Goal: Task Accomplishment & Management: Manage account settings

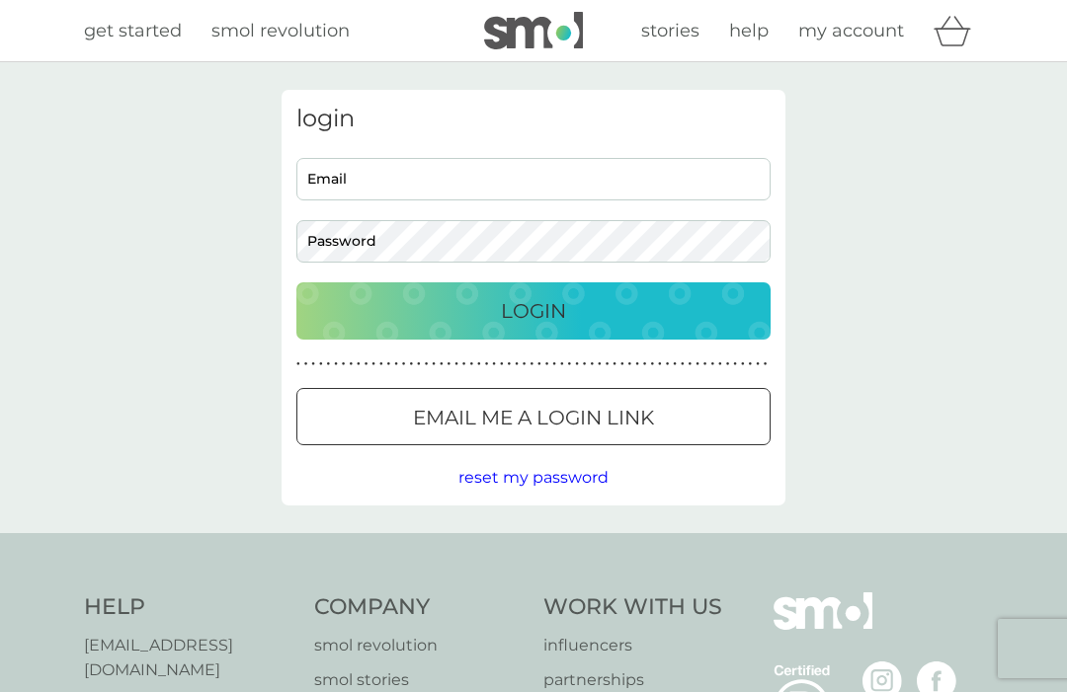
click at [332, 166] on input "Email" at bounding box center [533, 179] width 474 height 42
type input "kimheals@aol.com"
click at [533, 310] on button "Login" at bounding box center [533, 310] width 474 height 57
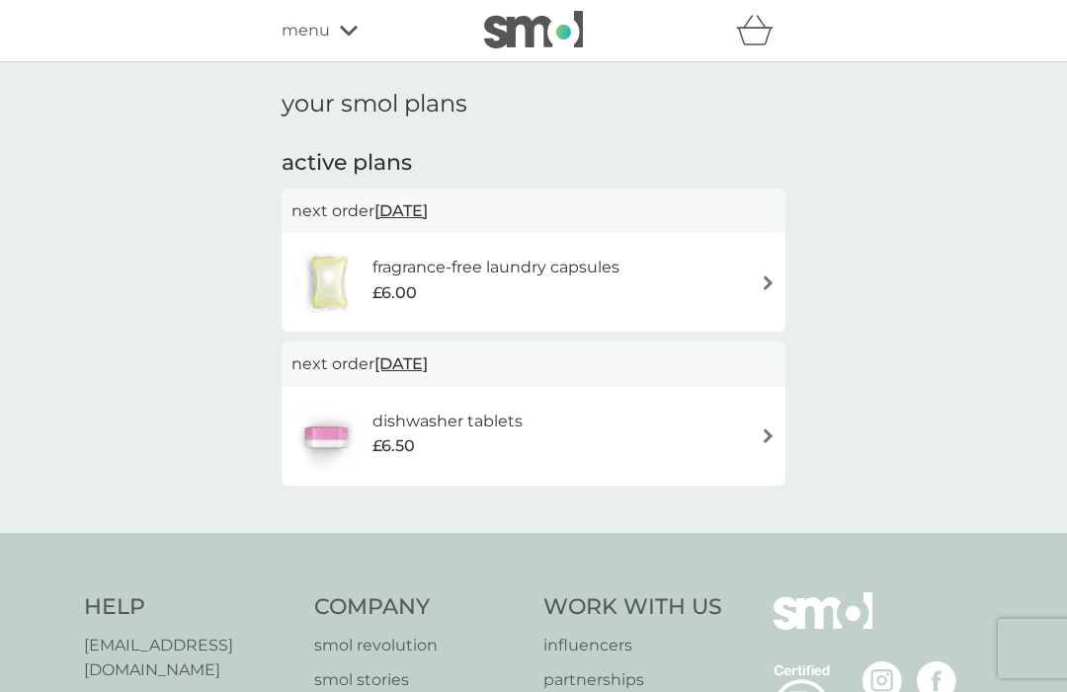
click at [766, 280] on img at bounding box center [768, 283] width 15 height 15
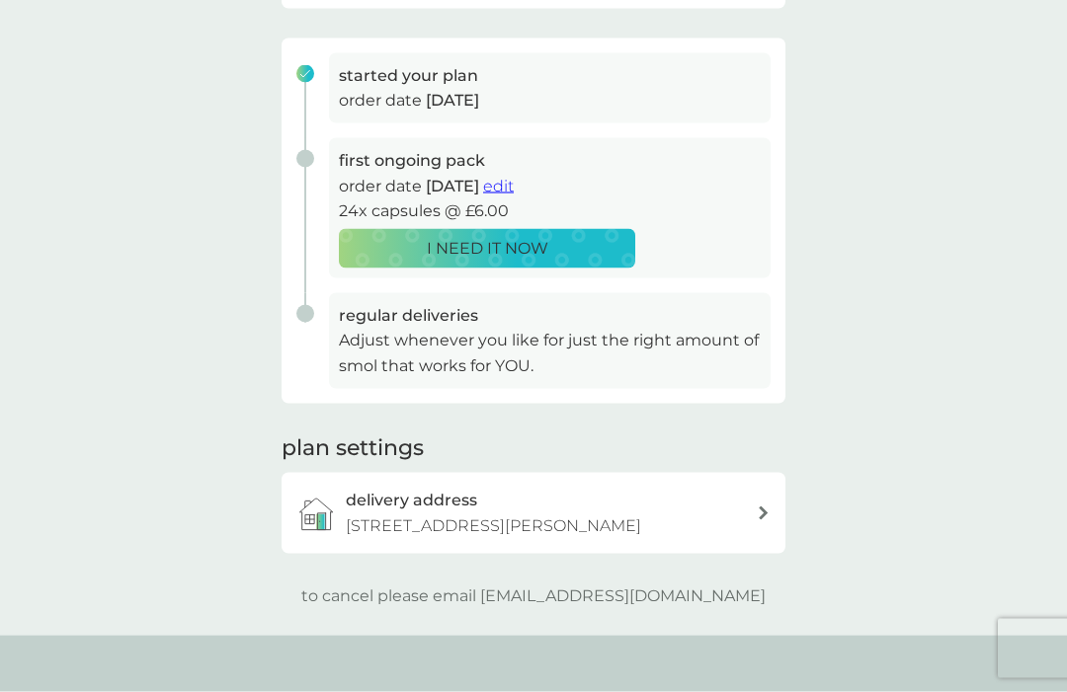
scroll to position [277, 0]
click at [609, 588] on p "to cancel please email help@smolproducts.com" at bounding box center [533, 596] width 464 height 26
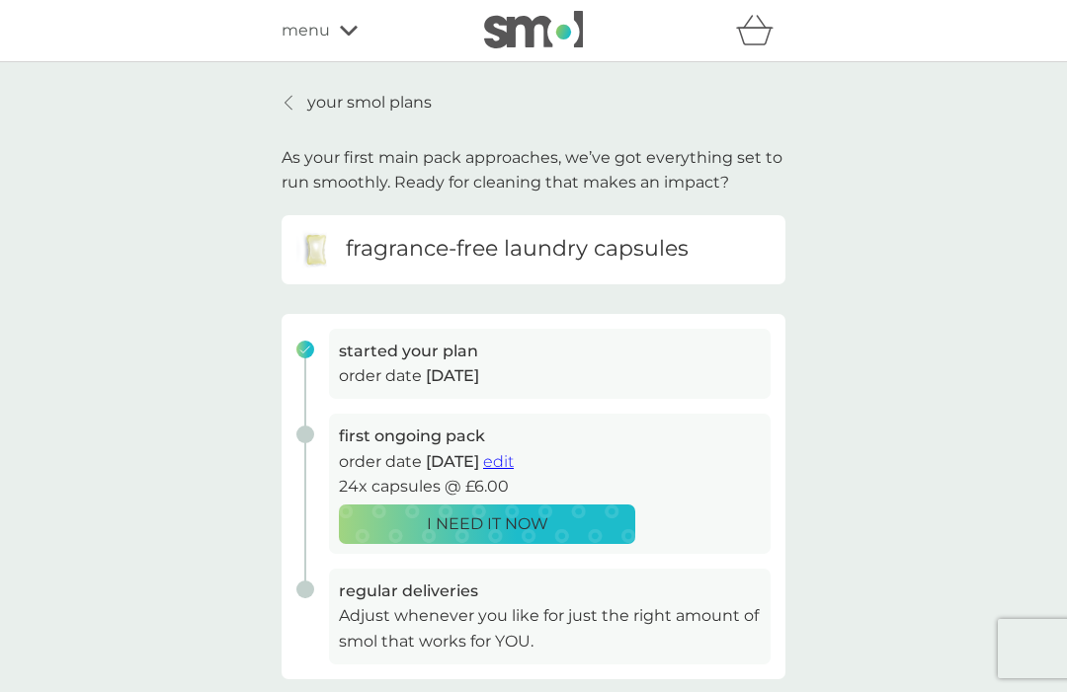
scroll to position [29, 0]
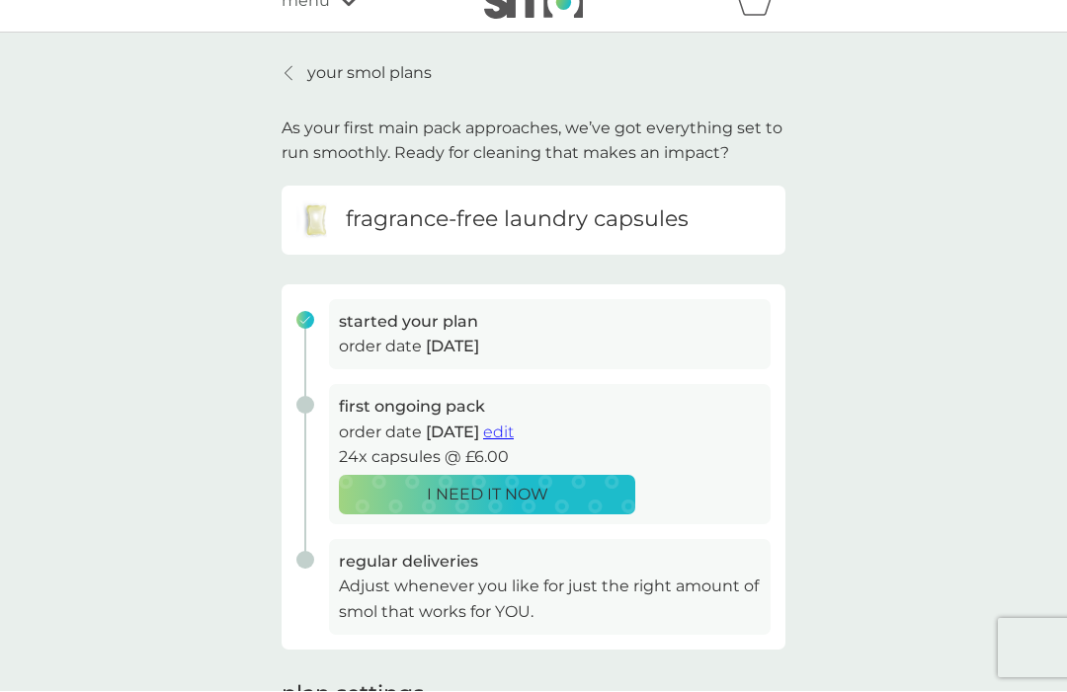
click at [514, 426] on span "edit" at bounding box center [498, 433] width 31 height 19
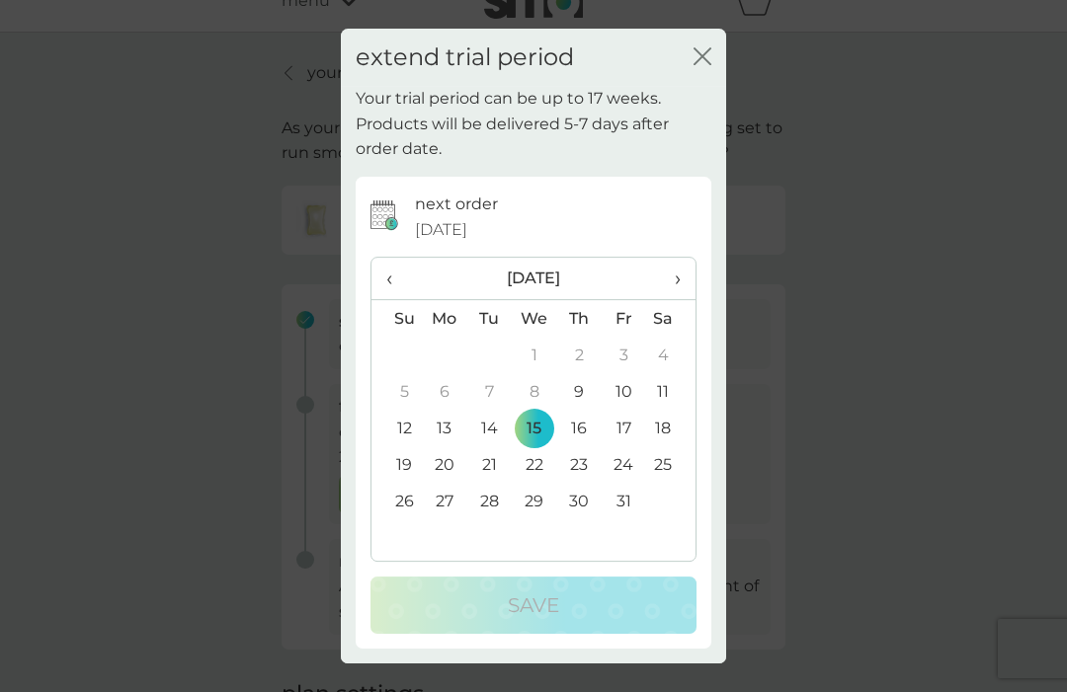
click at [708, 54] on icon "close" at bounding box center [702, 56] width 18 height 18
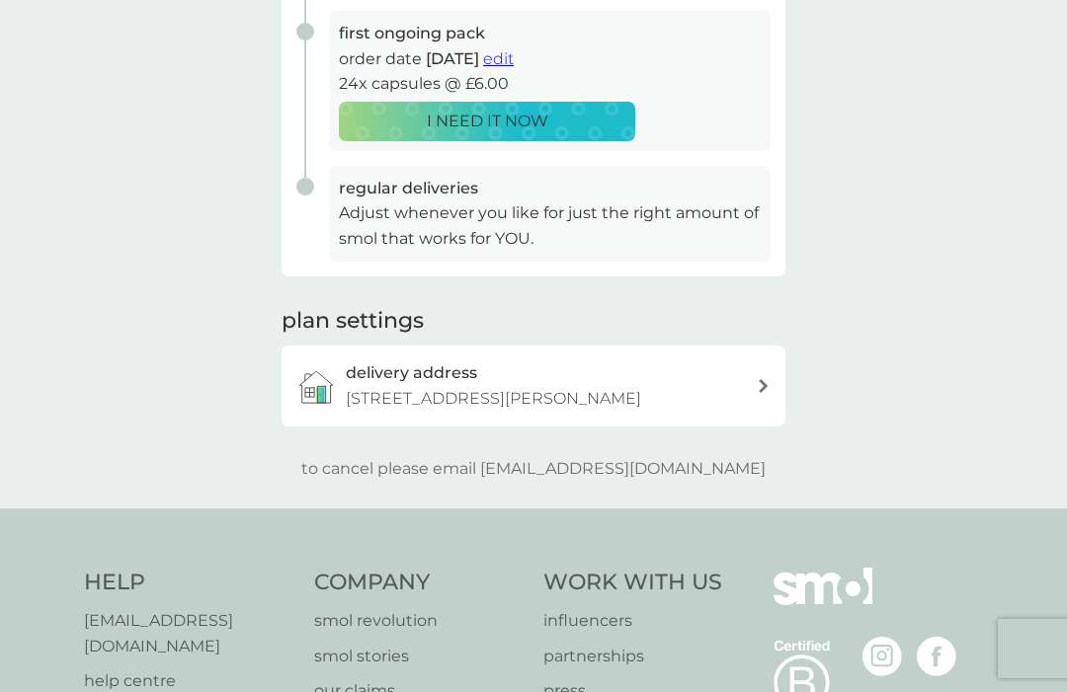
scroll to position [393, 0]
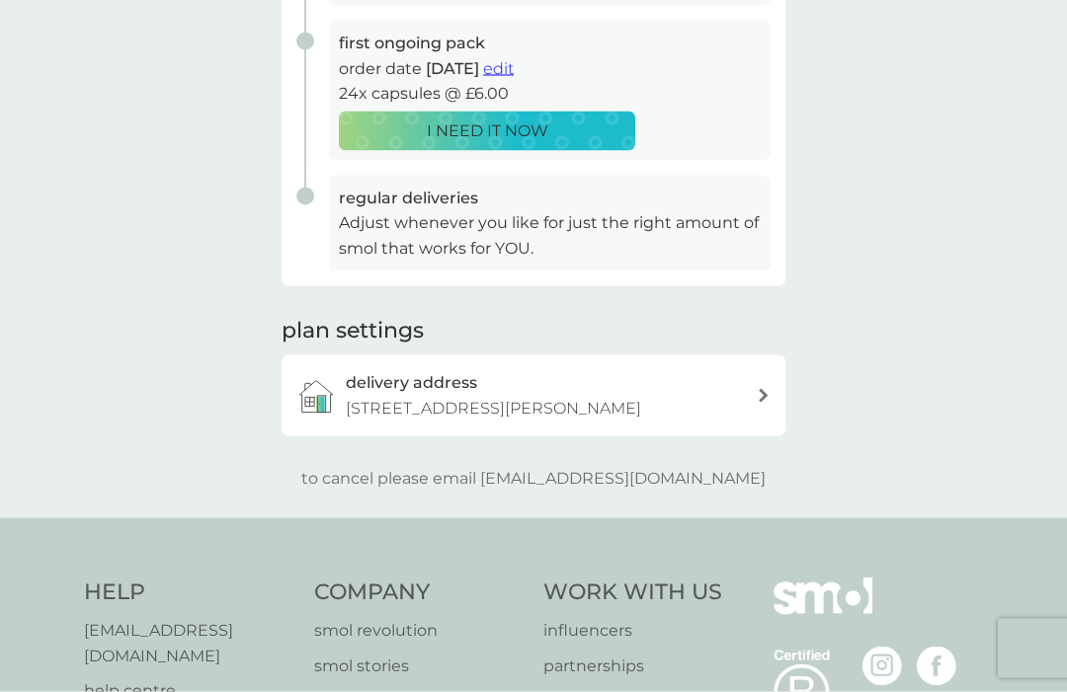
click at [758, 389] on div at bounding box center [764, 396] width 14 height 14
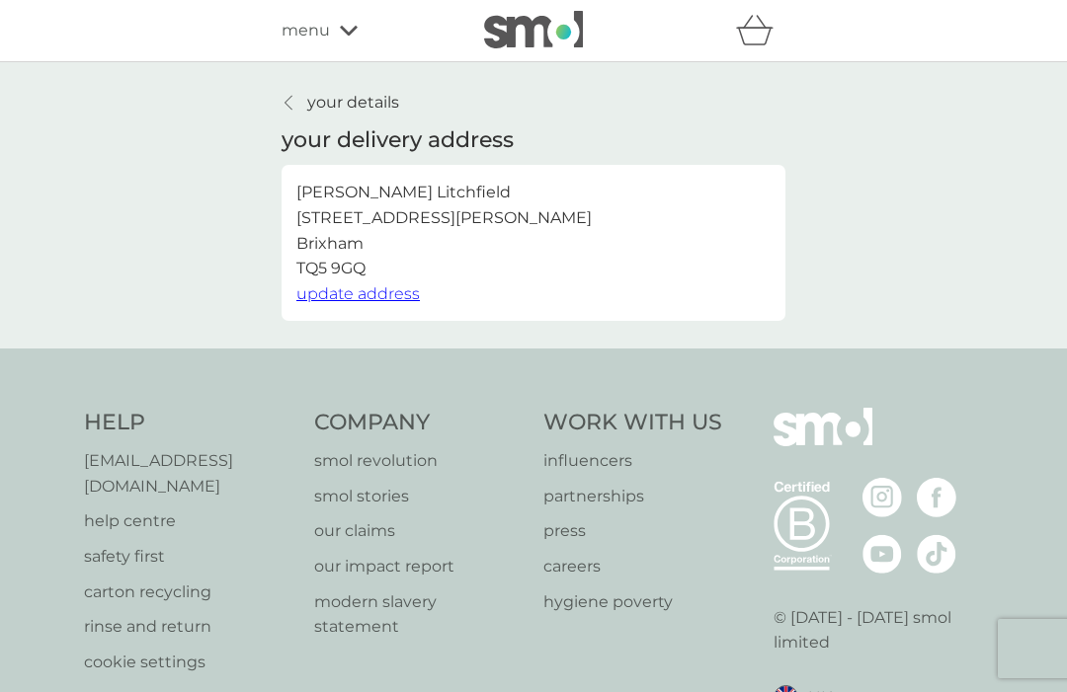
click at [331, 33] on div "menu" at bounding box center [365, 31] width 168 height 26
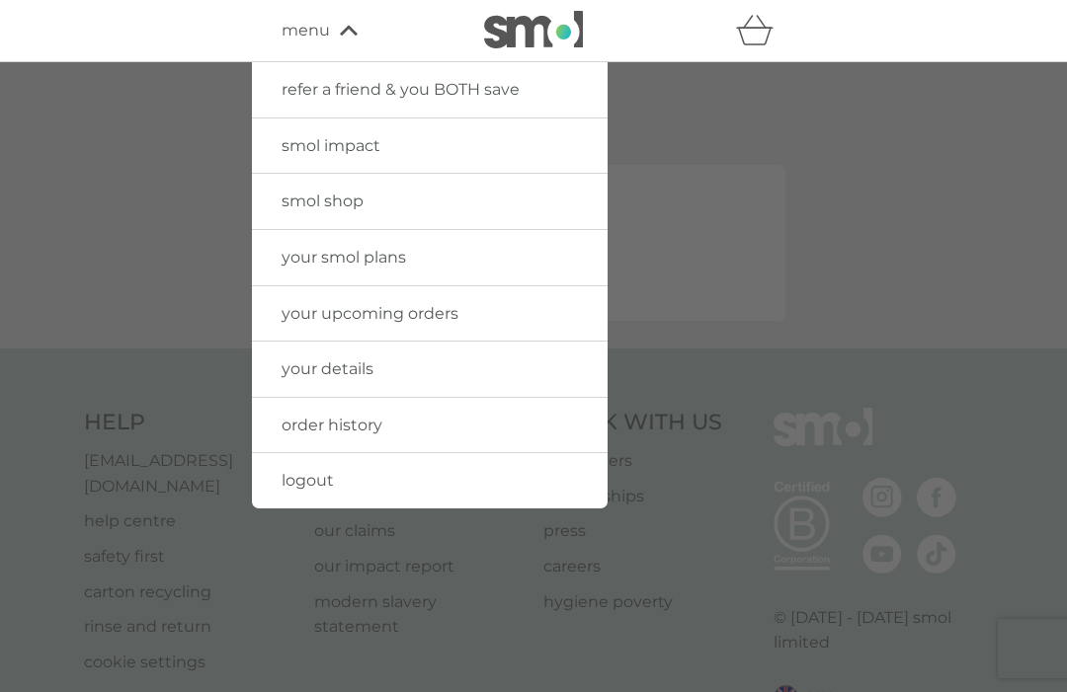
click at [308, 250] on span "your smol plans" at bounding box center [343, 257] width 124 height 19
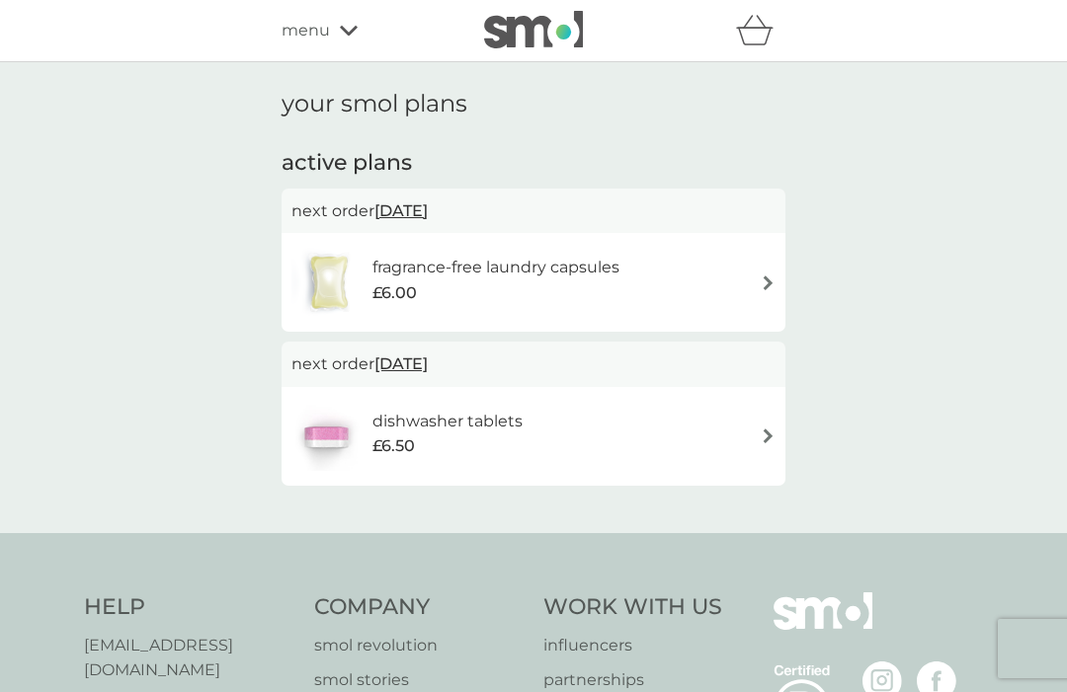
click at [401, 203] on span "[DATE]" at bounding box center [400, 211] width 53 height 39
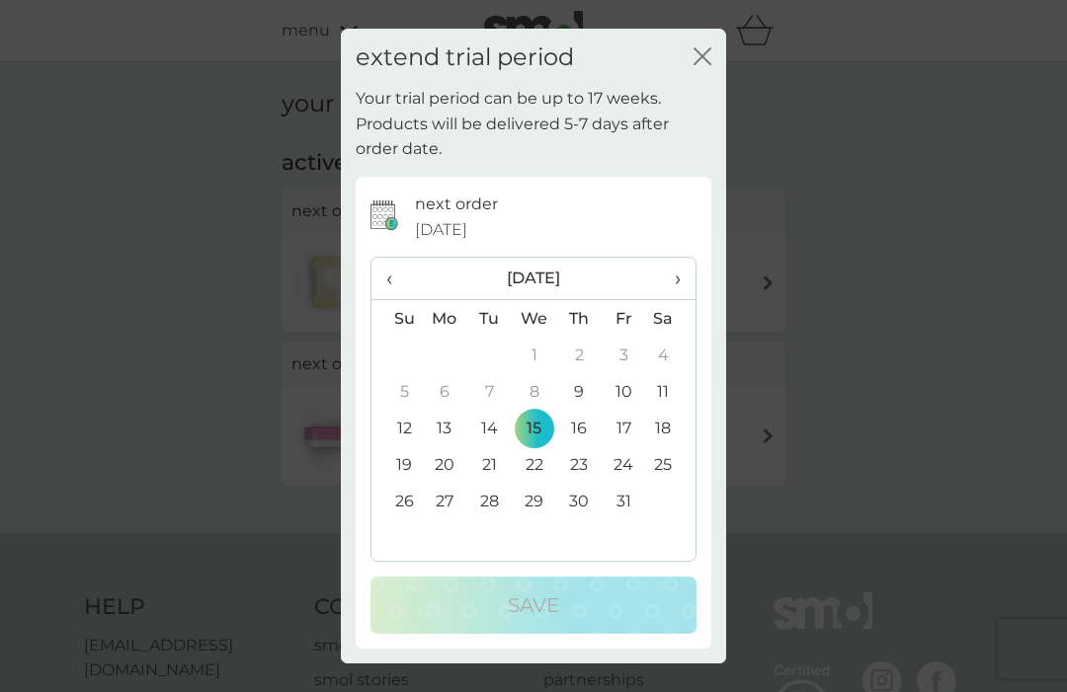
click at [715, 49] on div "extend trial period close" at bounding box center [533, 58] width 385 height 58
click at [710, 55] on icon "close" at bounding box center [702, 56] width 18 height 18
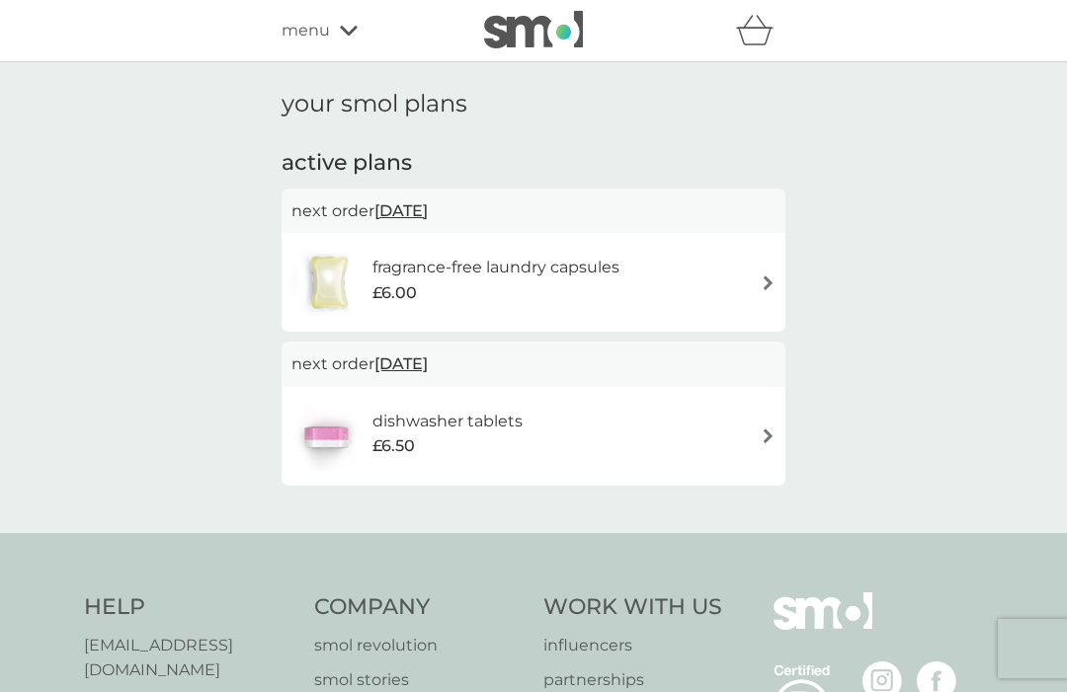
click at [335, 32] on div "menu" at bounding box center [365, 31] width 168 height 26
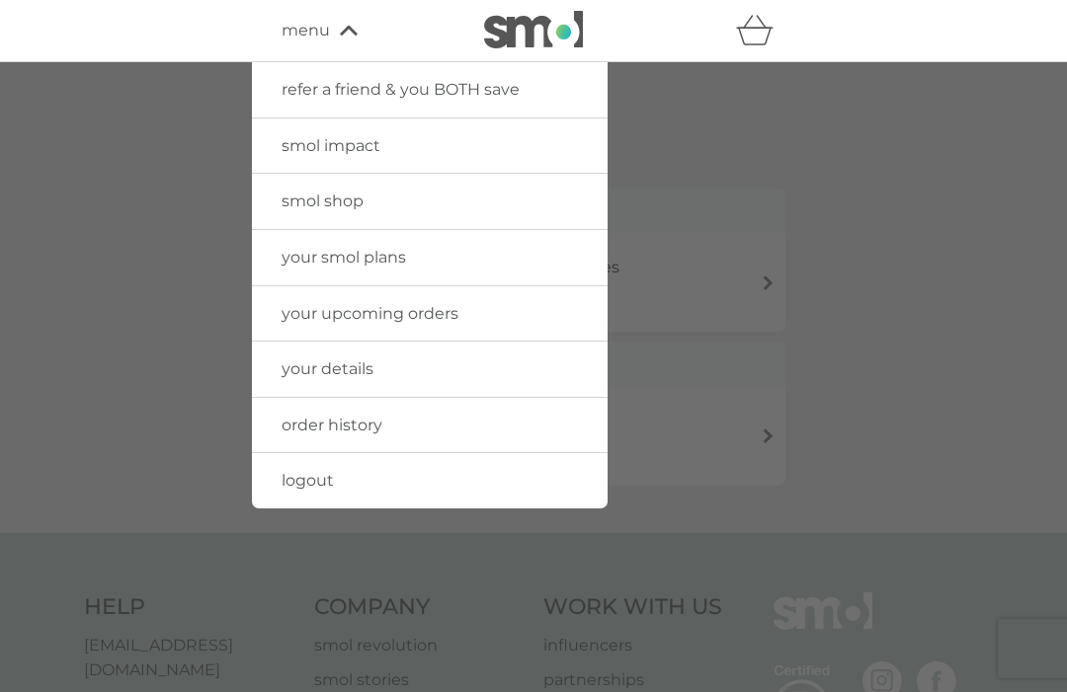
click at [279, 369] on link "your details" at bounding box center [430, 369] width 356 height 55
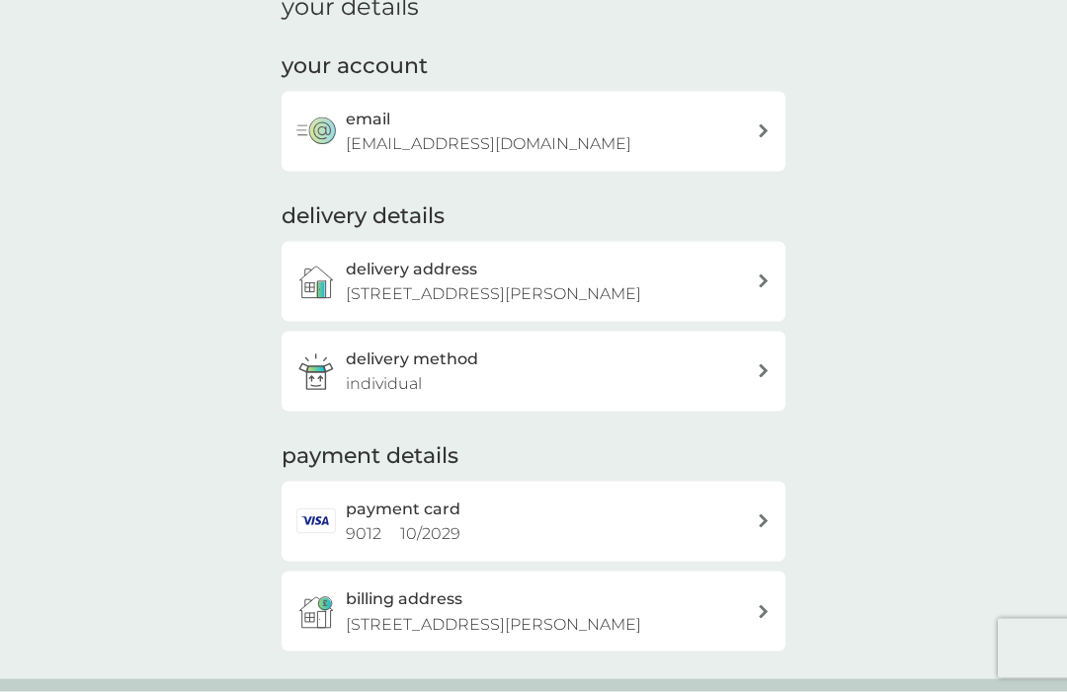
scroll to position [99, 0]
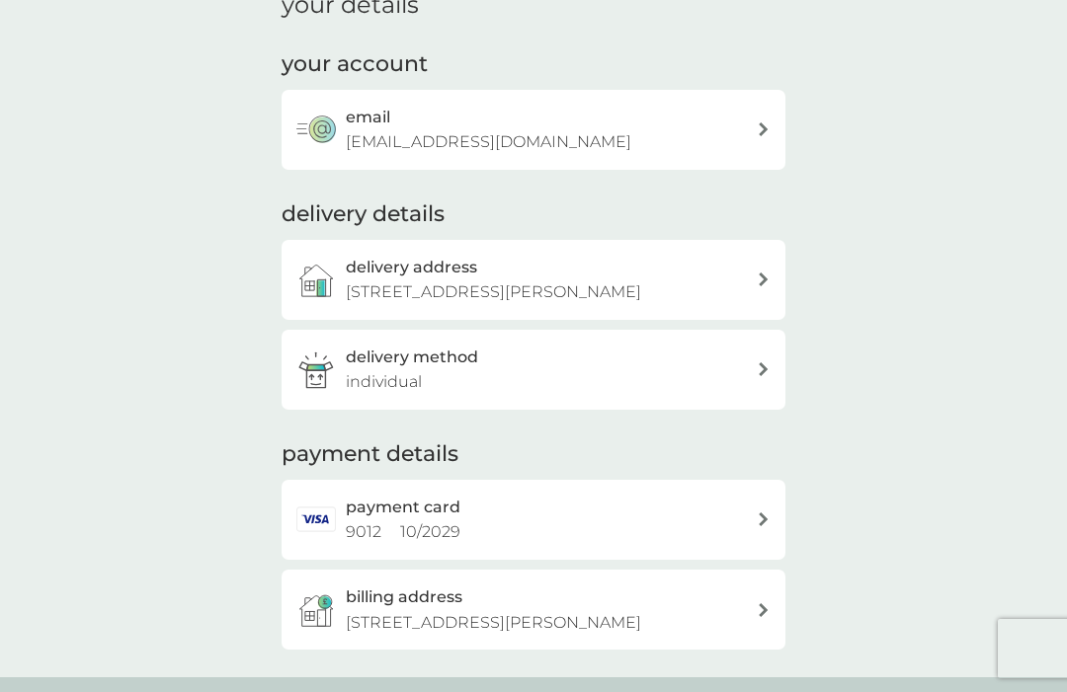
click at [763, 515] on icon at bounding box center [763, 520] width 9 height 14
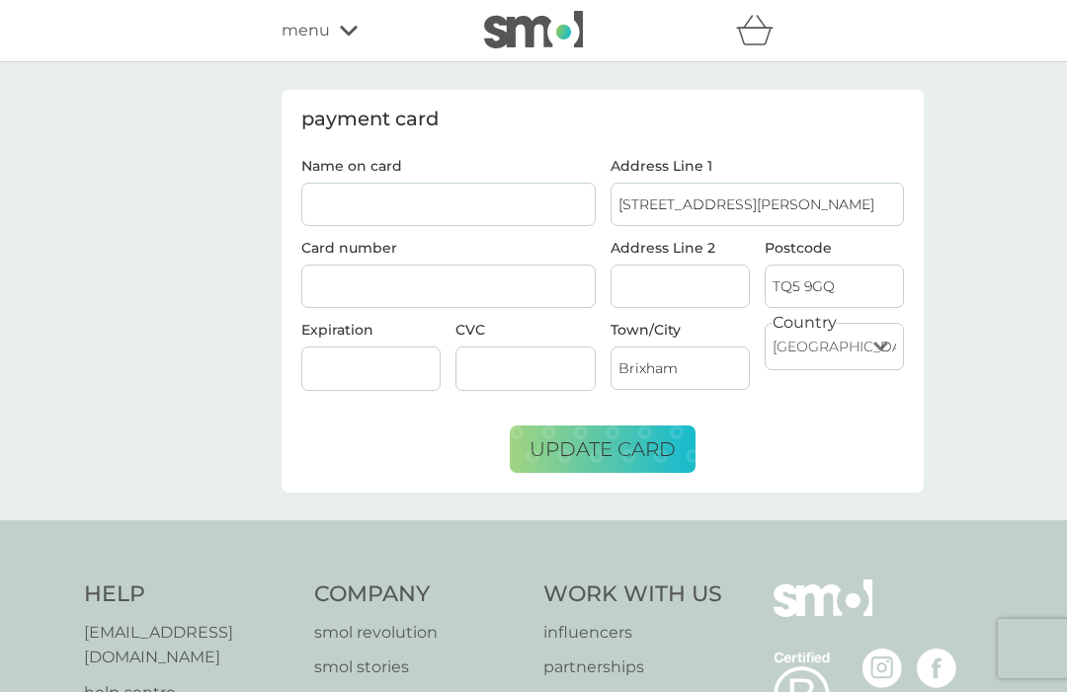
click at [334, 25] on div "menu" at bounding box center [365, 31] width 168 height 26
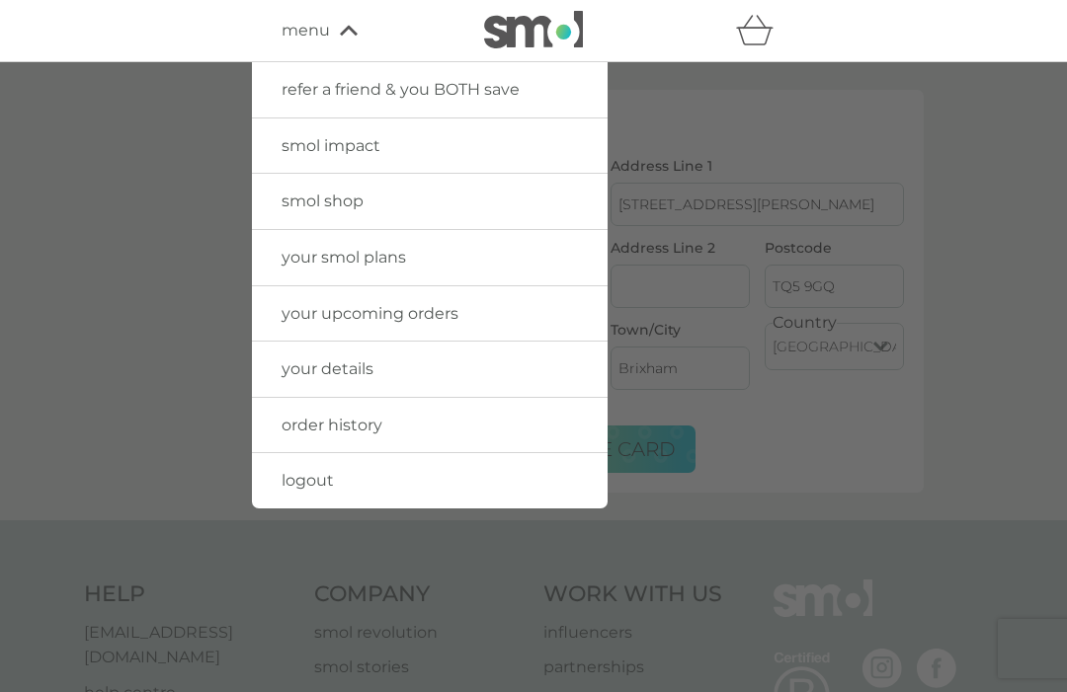
click at [285, 364] on span "your details" at bounding box center [327, 369] width 92 height 19
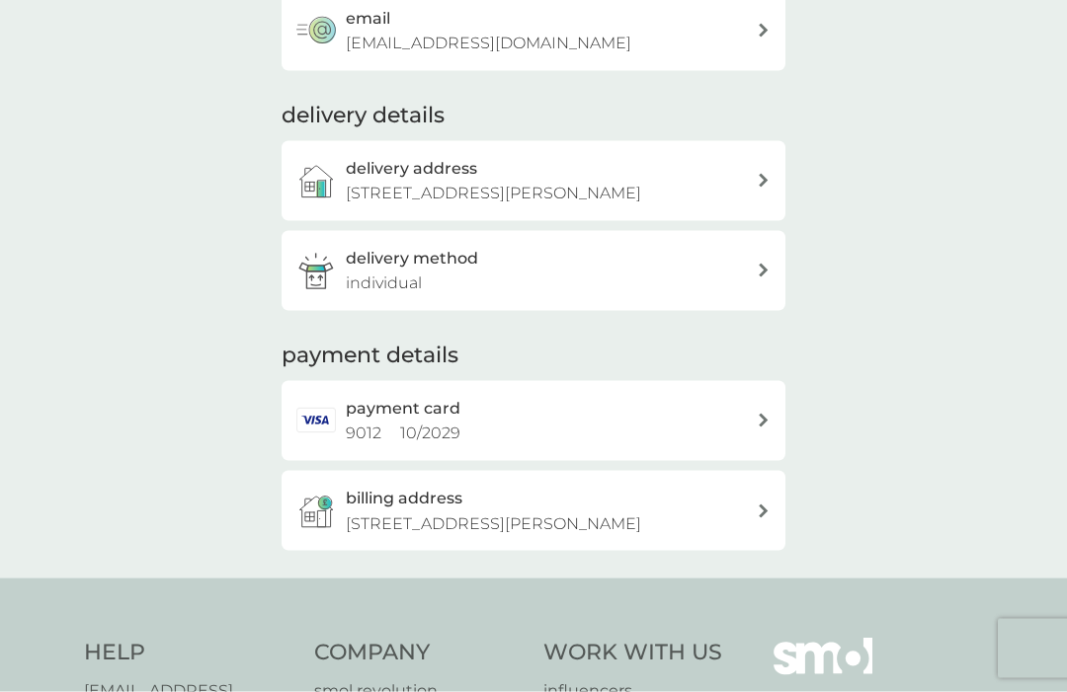
scroll to position [199, 0]
click at [765, 417] on icon at bounding box center [764, 420] width 10 height 14
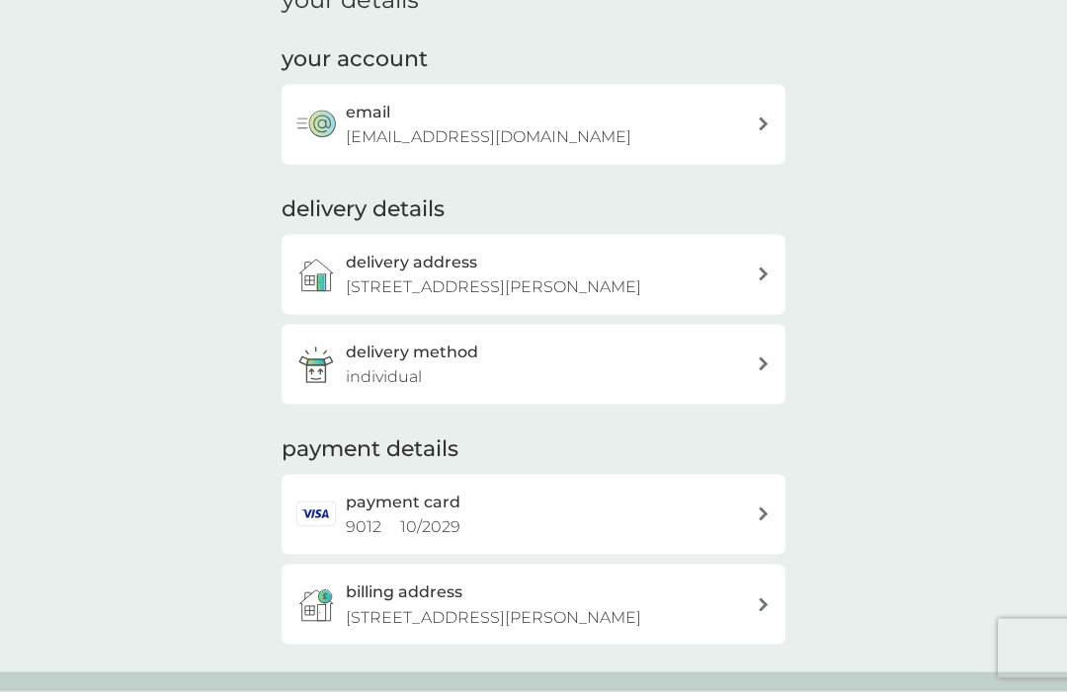
scroll to position [93, 0]
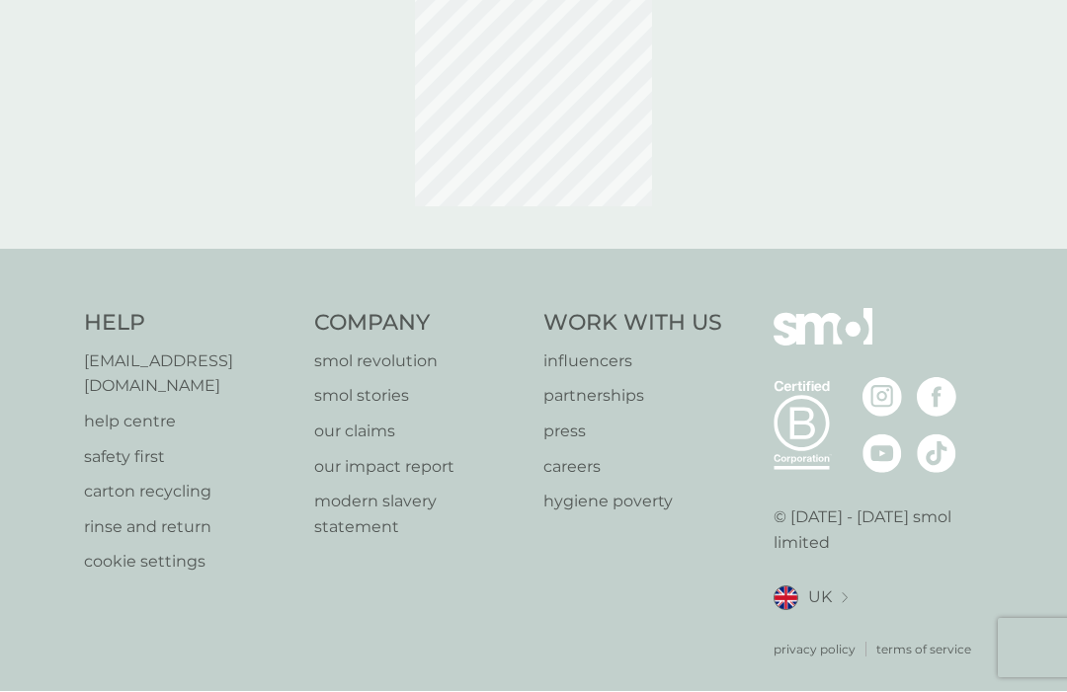
scroll to position [135, 0]
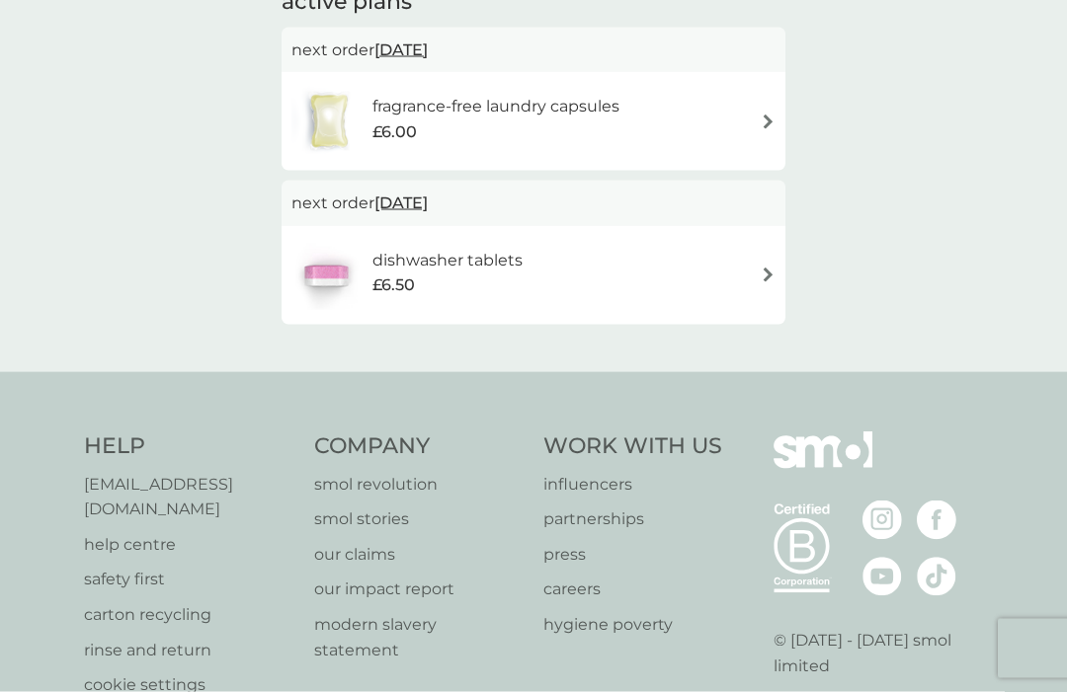
scroll to position [214, 0]
